Goal: Transaction & Acquisition: Purchase product/service

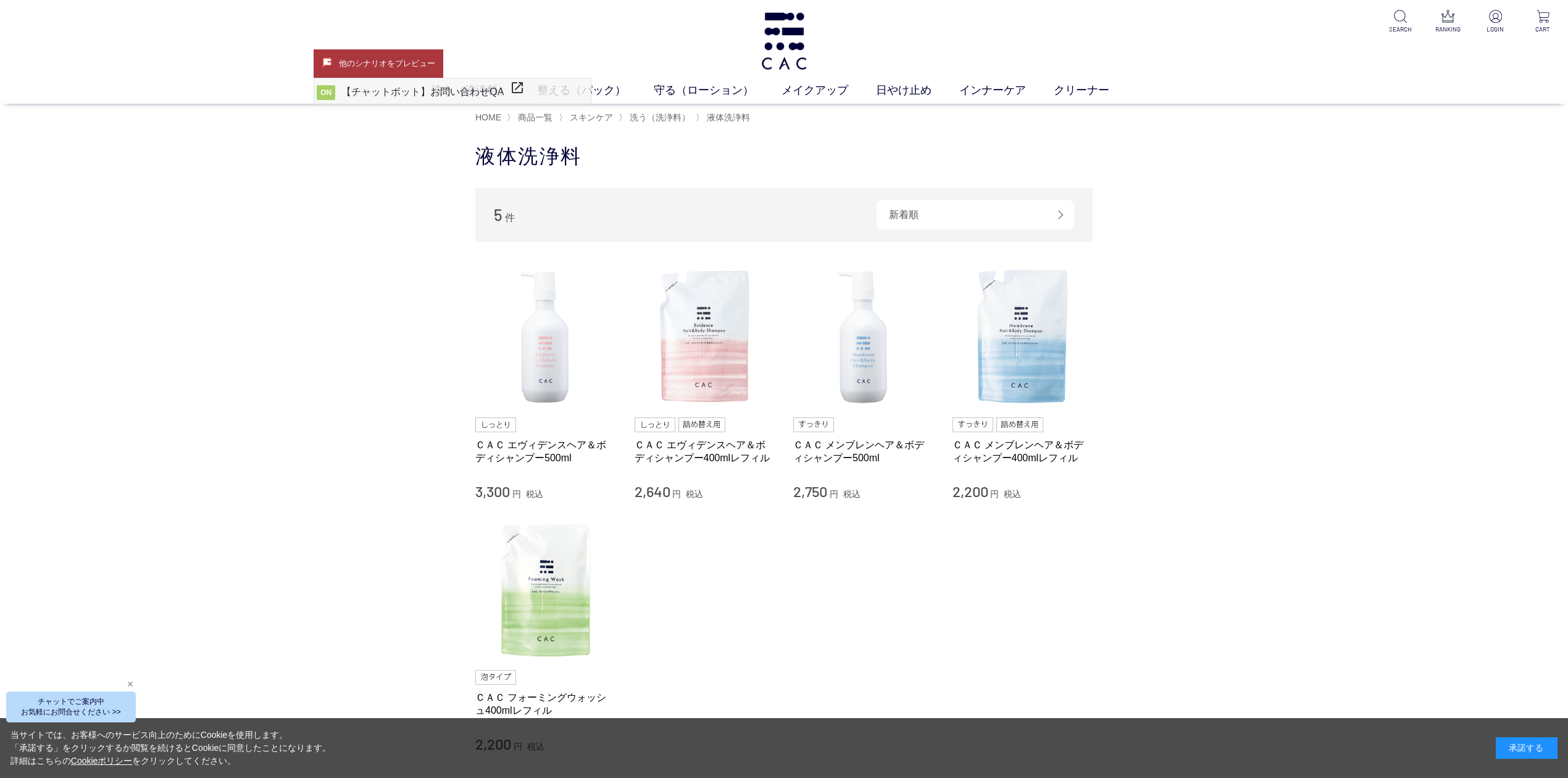
click at [70, 700] on div "Web接客ボタン" at bounding box center [69, 709] width 130 height 31
click at [87, 711] on div "Web接客ボタン" at bounding box center [69, 709] width 130 height 31
